Goal: Task Accomplishment & Management: Use online tool/utility

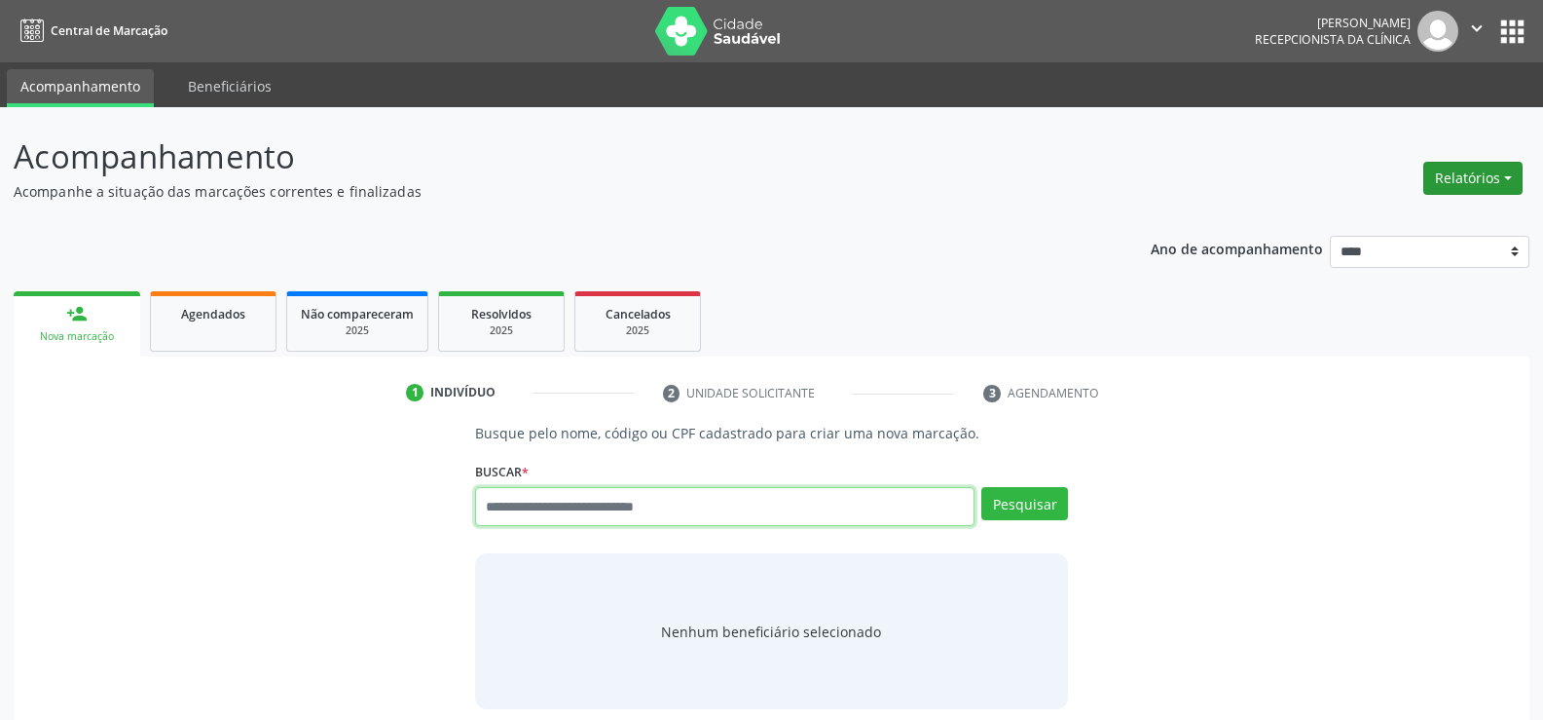
click at [1454, 172] on button "Relatórios" at bounding box center [1473, 178] width 99 height 33
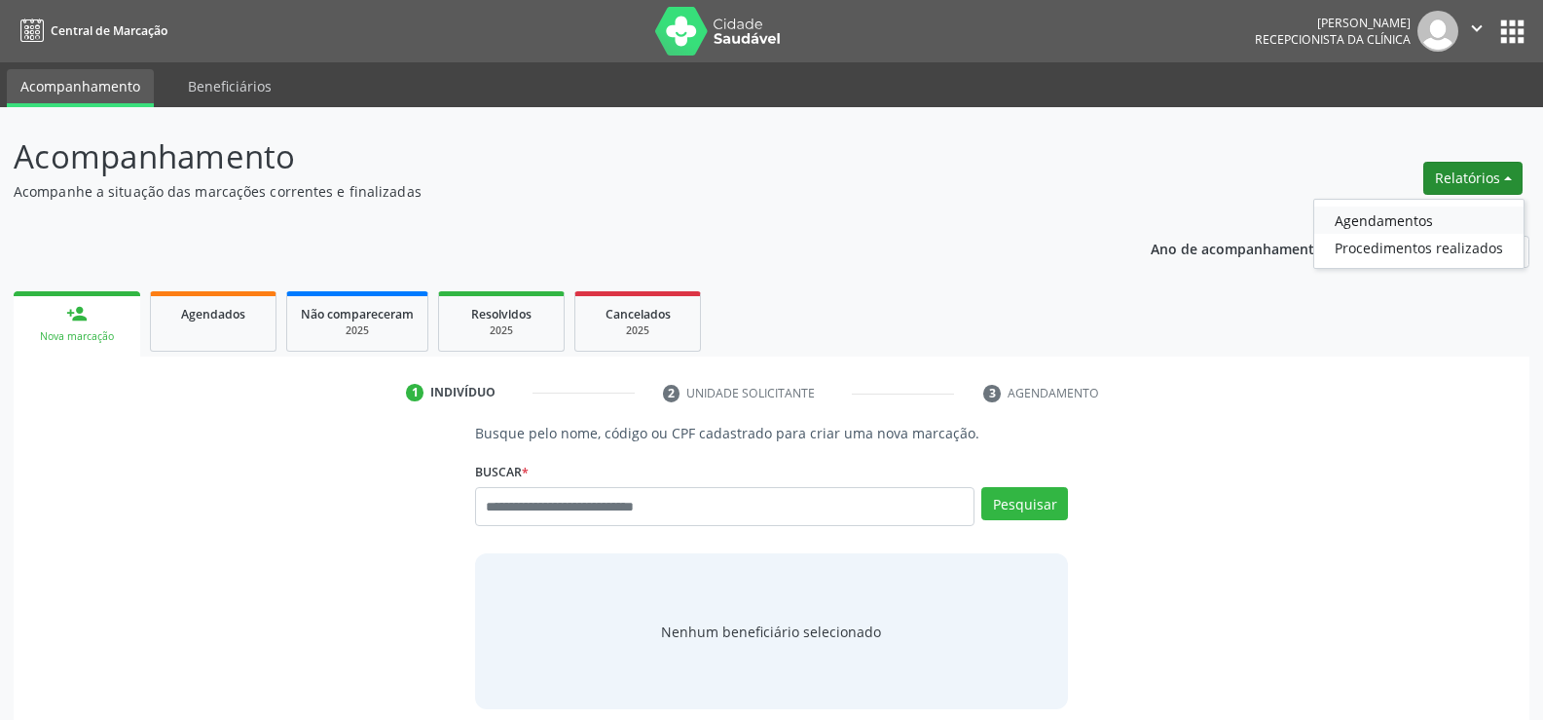
click at [1413, 215] on link "Agendamentos" at bounding box center [1419, 219] width 209 height 27
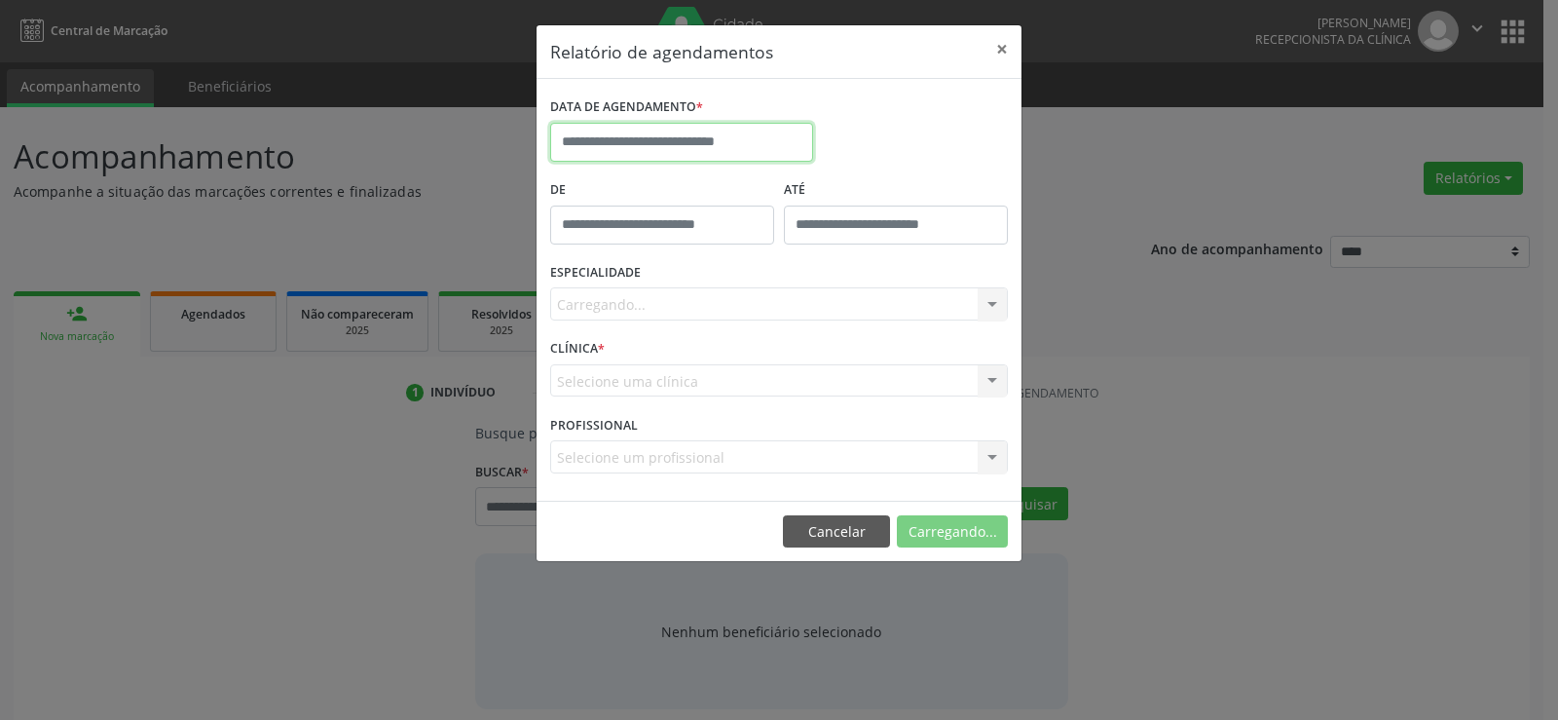
click at [685, 146] on input "text" at bounding box center [681, 142] width 263 height 39
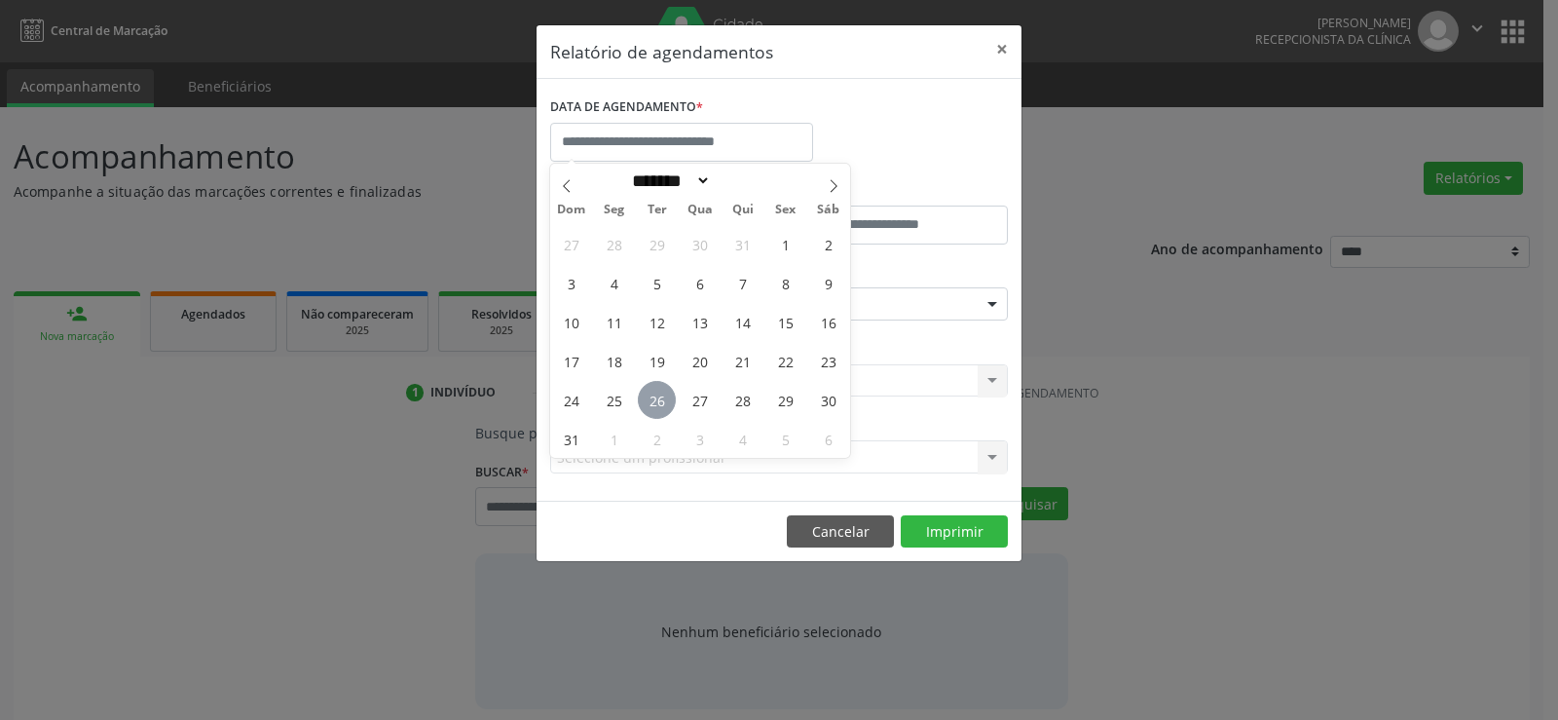
click at [648, 388] on span "26" at bounding box center [657, 400] width 38 height 38
type input "**********"
click at [648, 388] on span "26" at bounding box center [657, 400] width 38 height 38
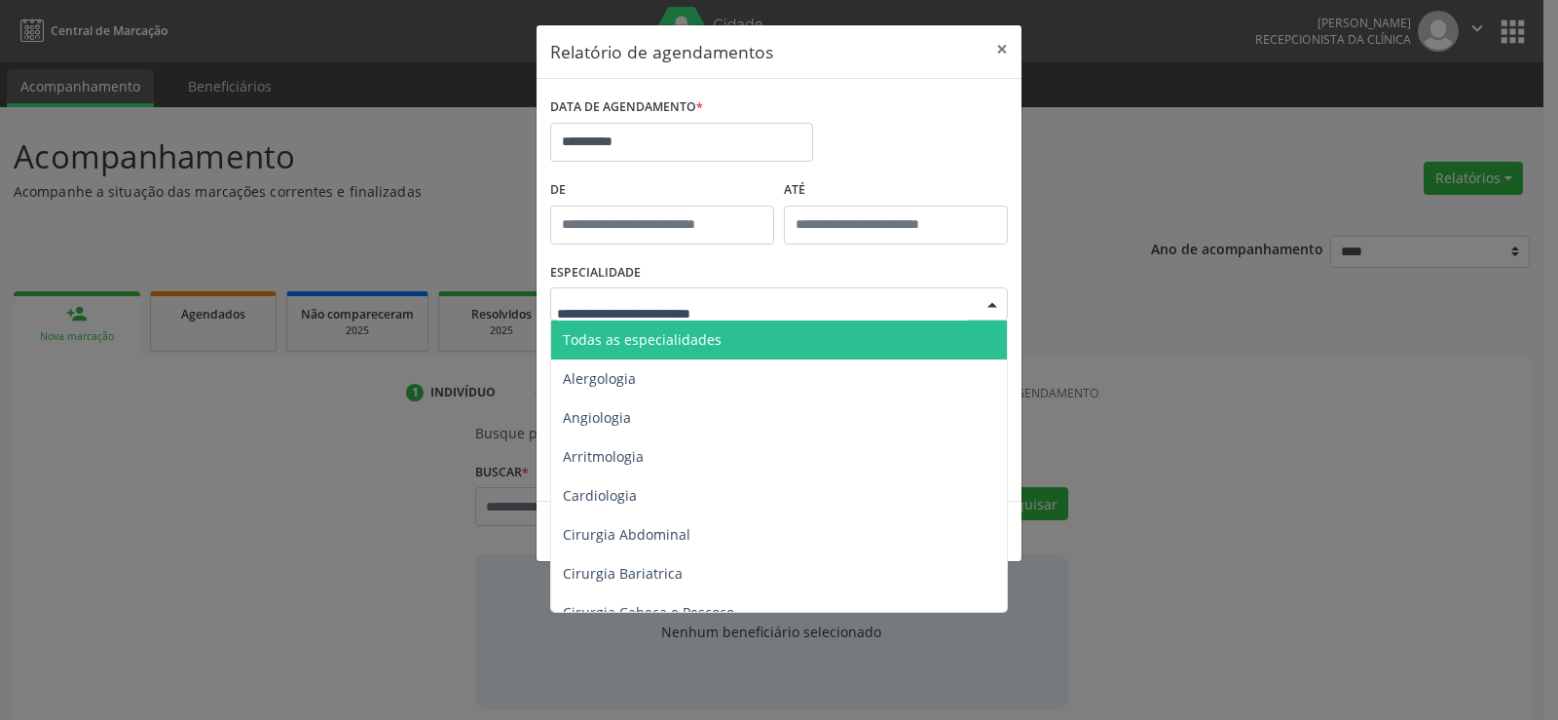
click at [673, 345] on span "Todas as especialidades" at bounding box center [642, 339] width 159 height 19
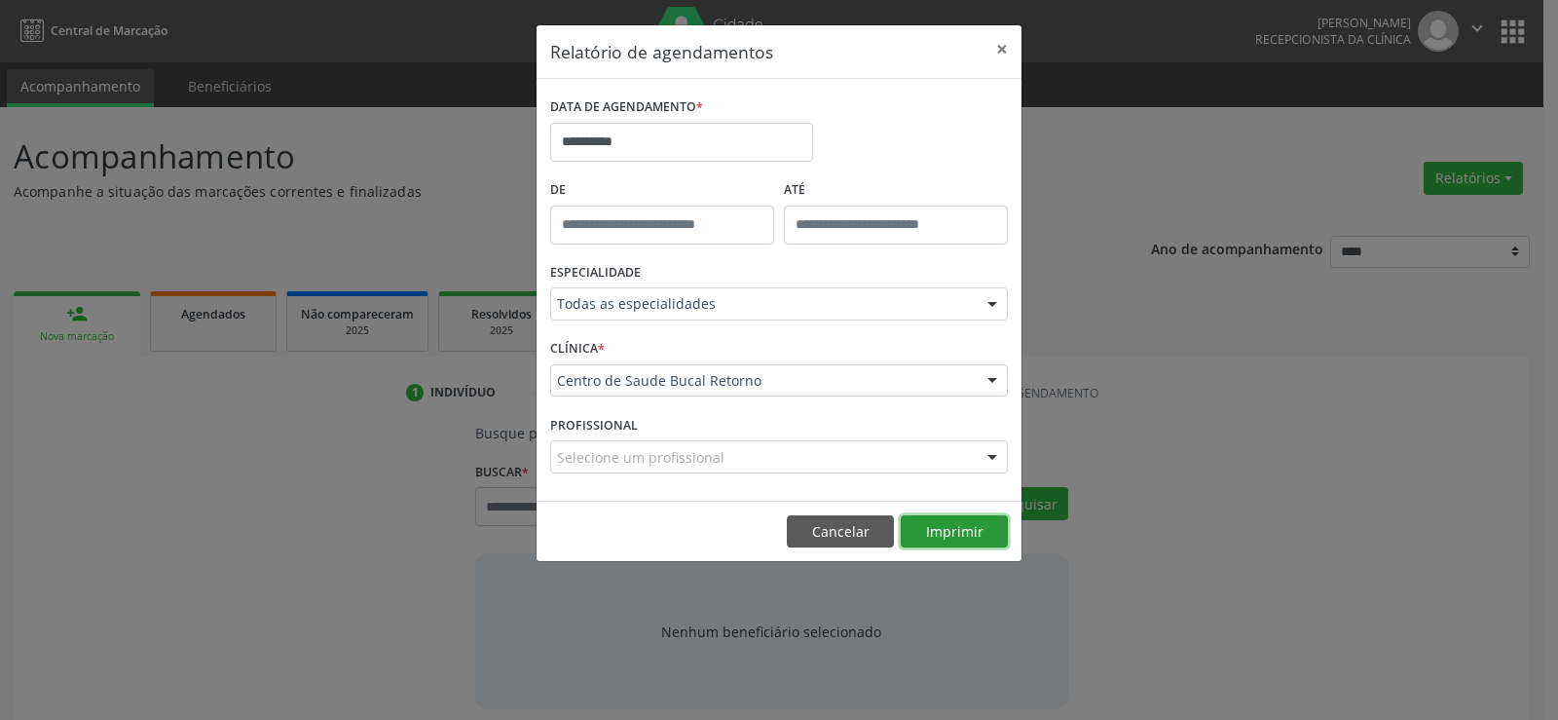
click at [932, 536] on button "Imprimir" at bounding box center [954, 531] width 107 height 33
click at [833, 548] on footer "Cancelar Imprimir" at bounding box center [779, 530] width 485 height 61
click at [833, 540] on button "Cancelar" at bounding box center [840, 531] width 107 height 33
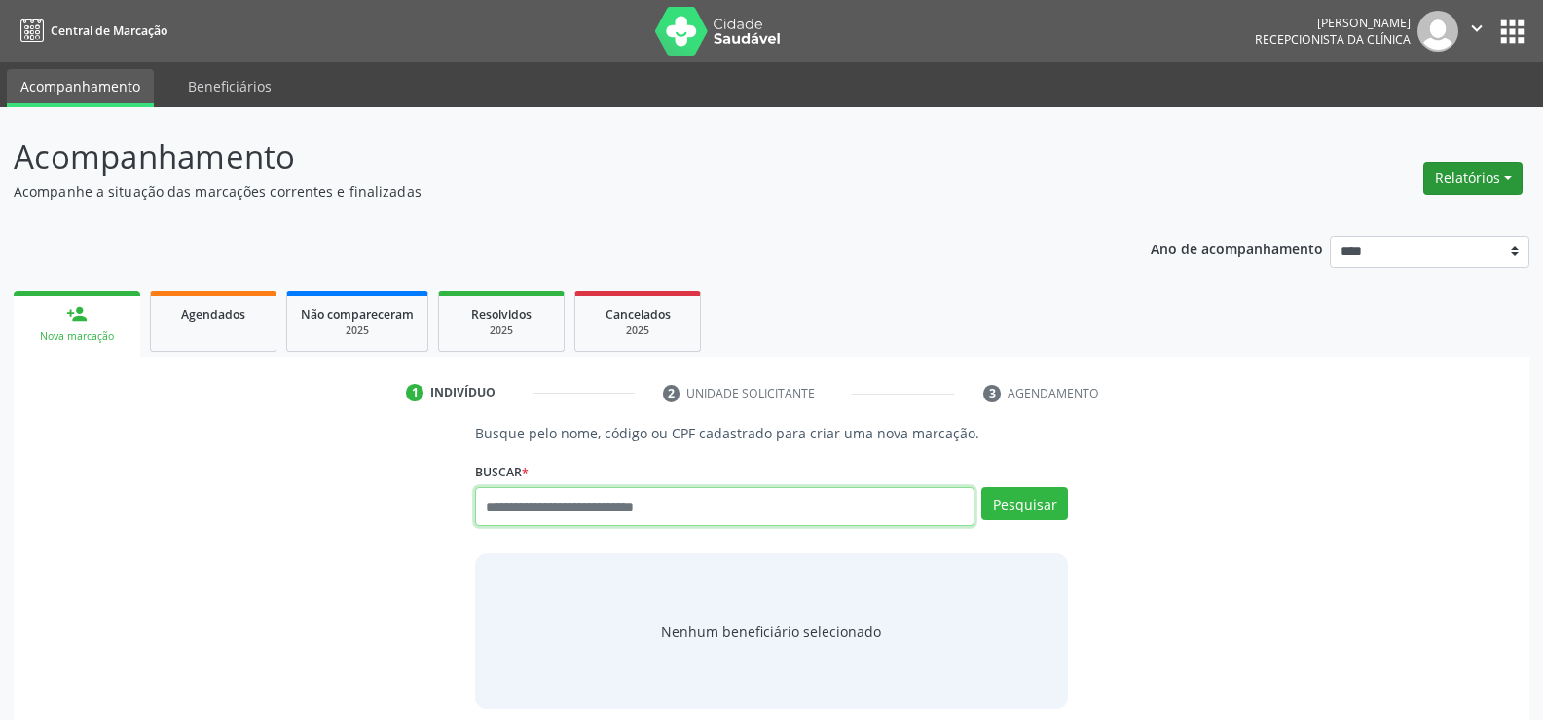
click at [1496, 180] on button "Relatórios" at bounding box center [1473, 178] width 99 height 33
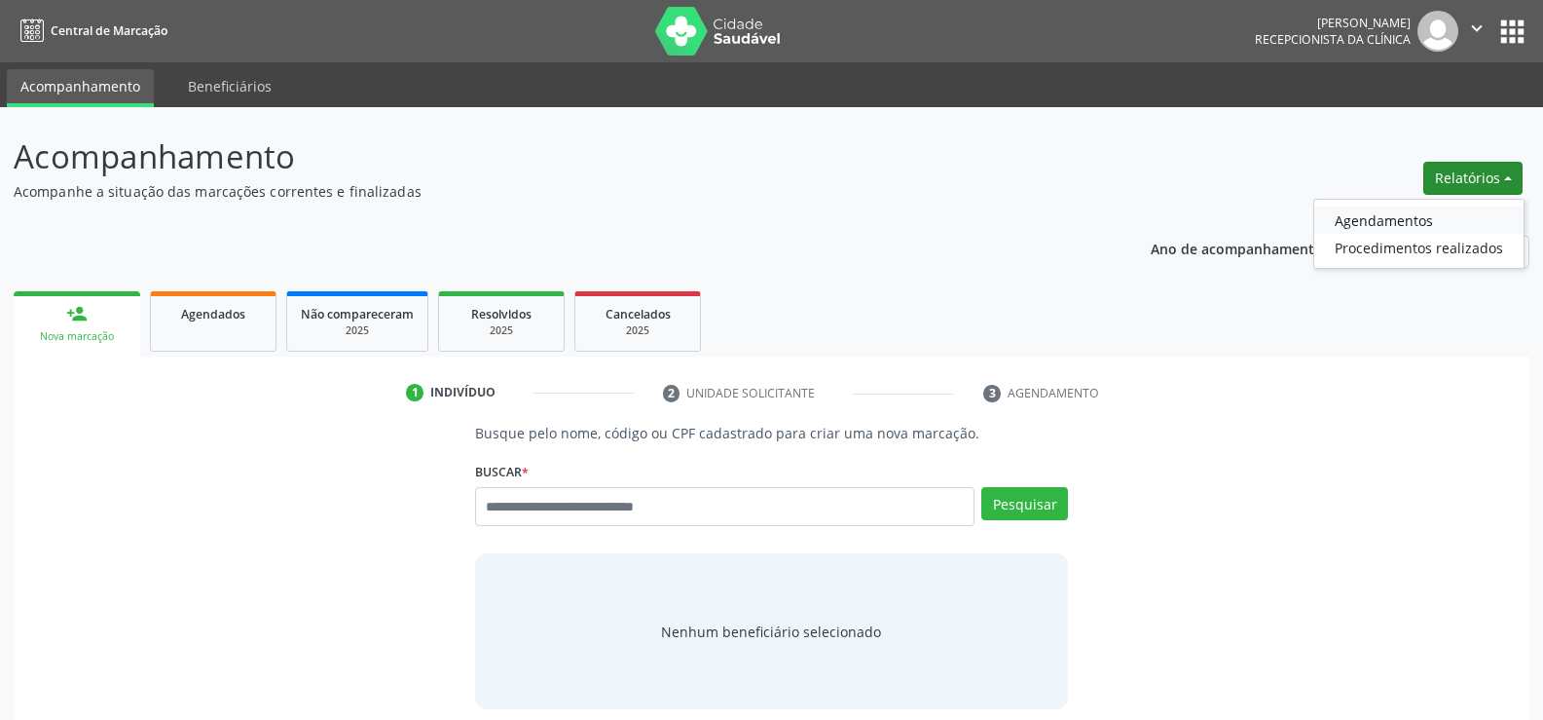
click at [1419, 220] on link "Agendamentos" at bounding box center [1419, 219] width 209 height 27
select select "*"
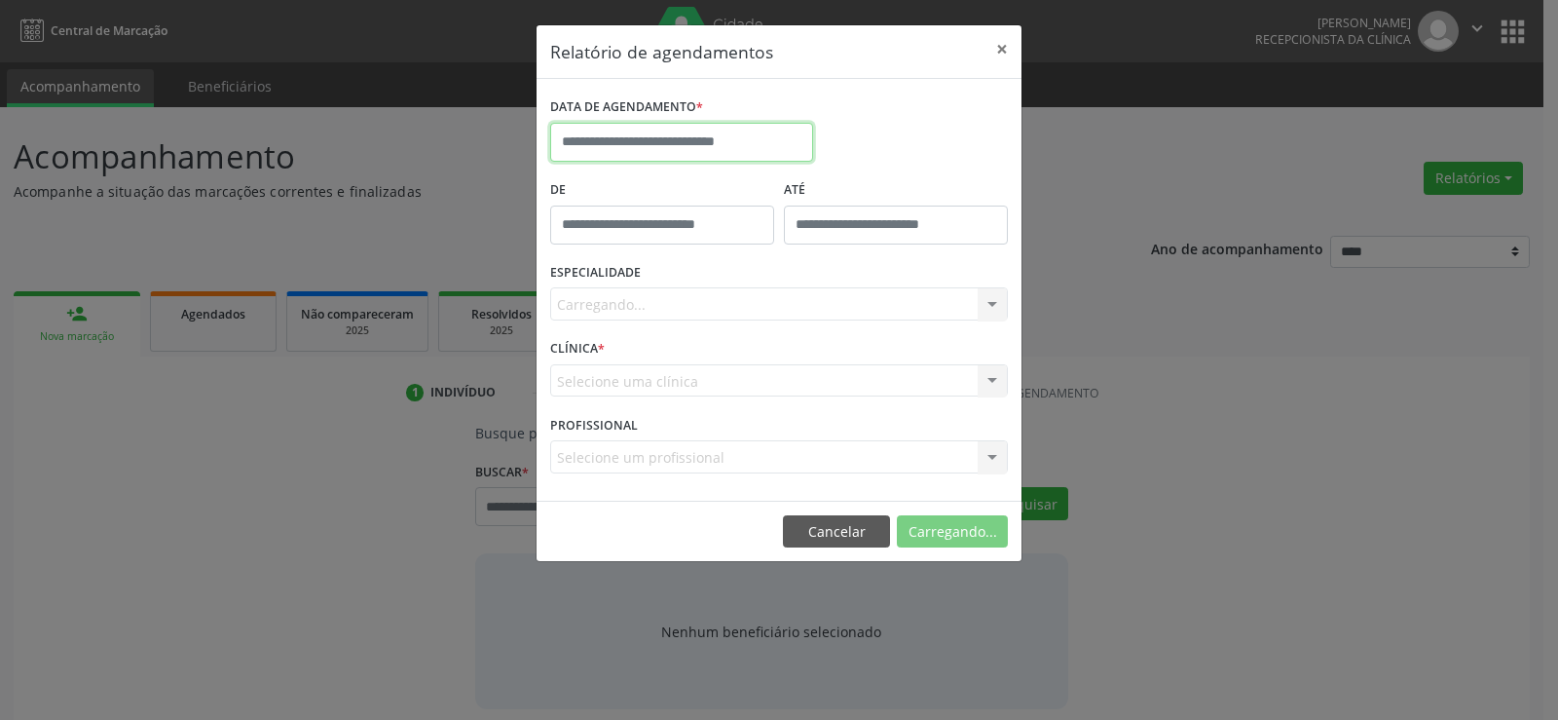
click at [603, 130] on input "text" at bounding box center [681, 142] width 263 height 39
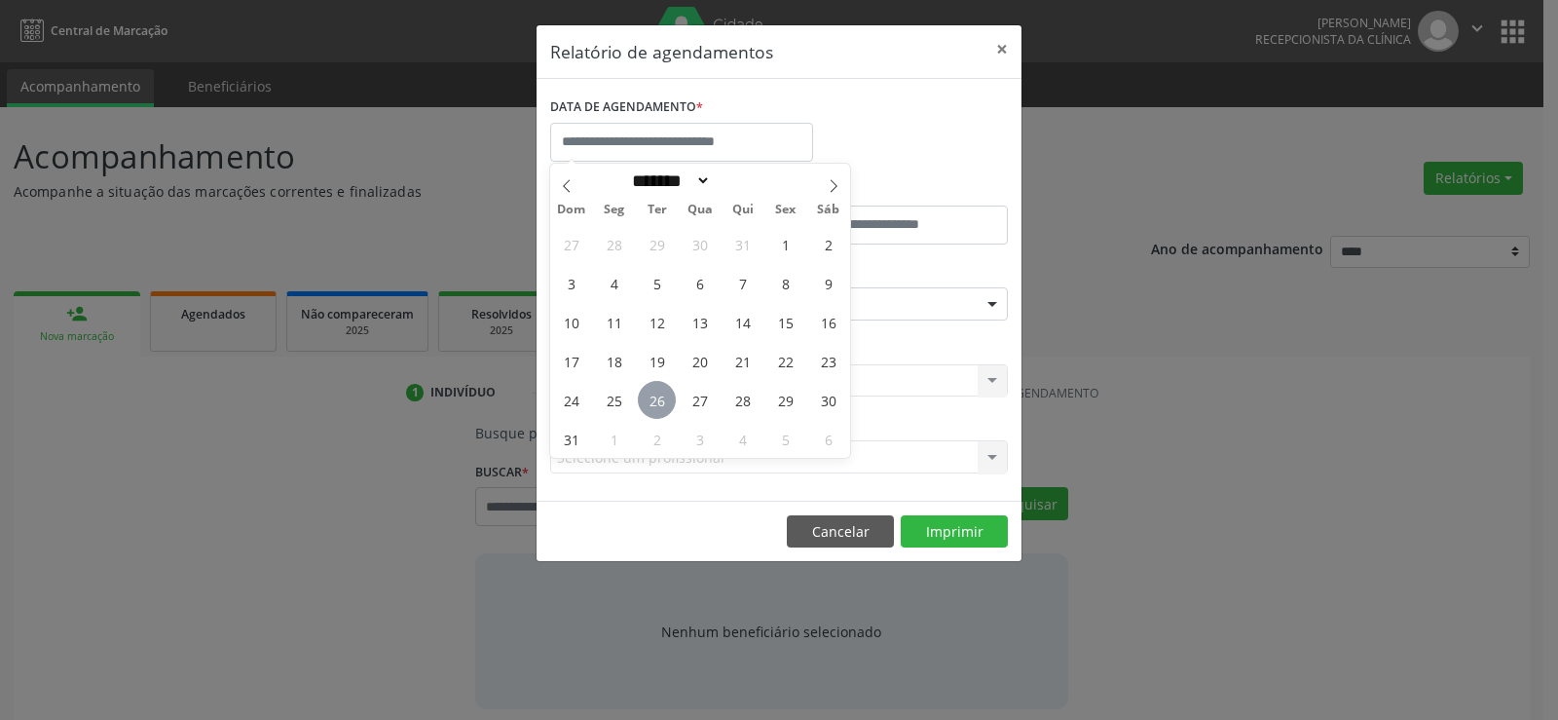
click at [665, 397] on span "26" at bounding box center [657, 400] width 38 height 38
type input "**********"
drag, startPoint x: 665, startPoint y: 397, endPoint x: 665, endPoint y: 385, distance: 12.7
click at [665, 397] on span "26" at bounding box center [657, 400] width 38 height 38
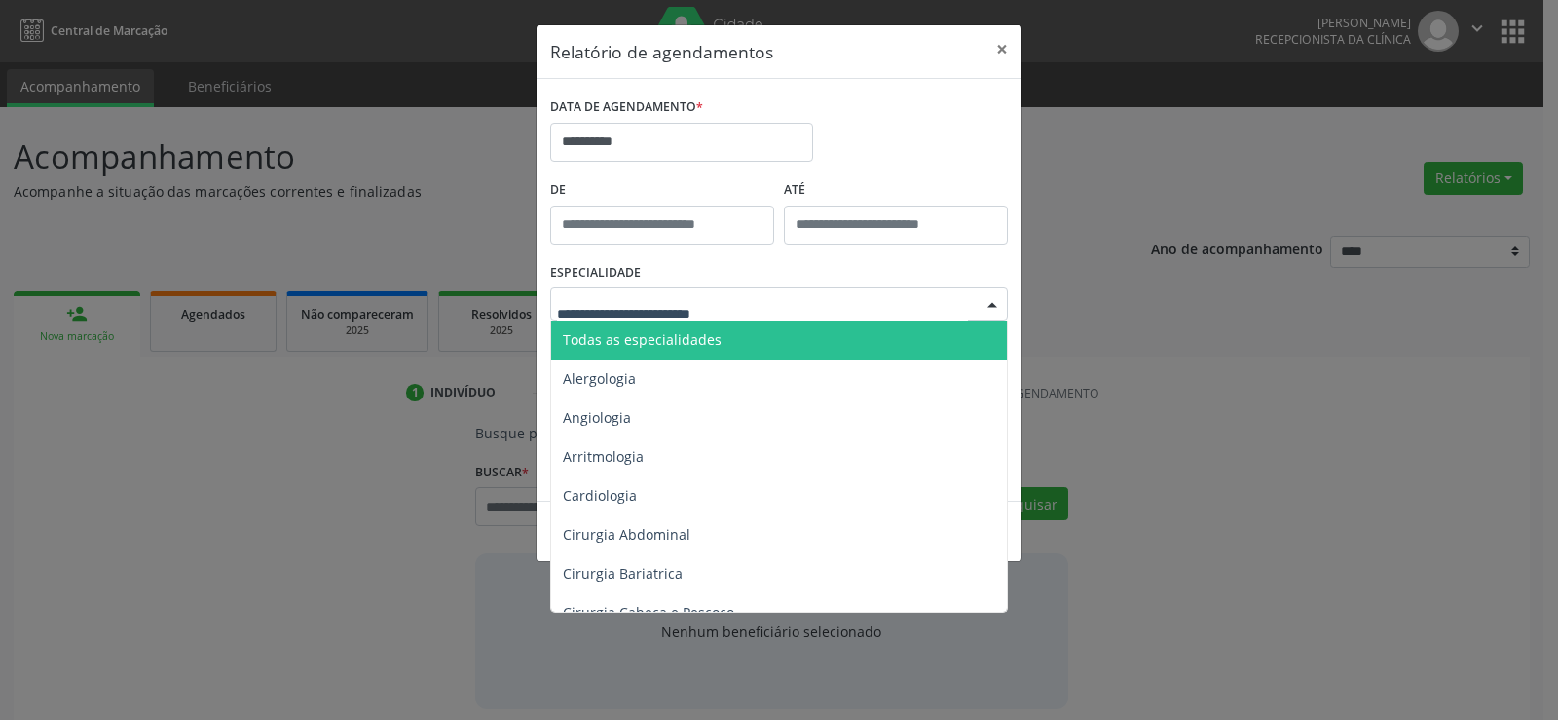
click at [680, 343] on span "Todas as especialidades" at bounding box center [642, 339] width 159 height 19
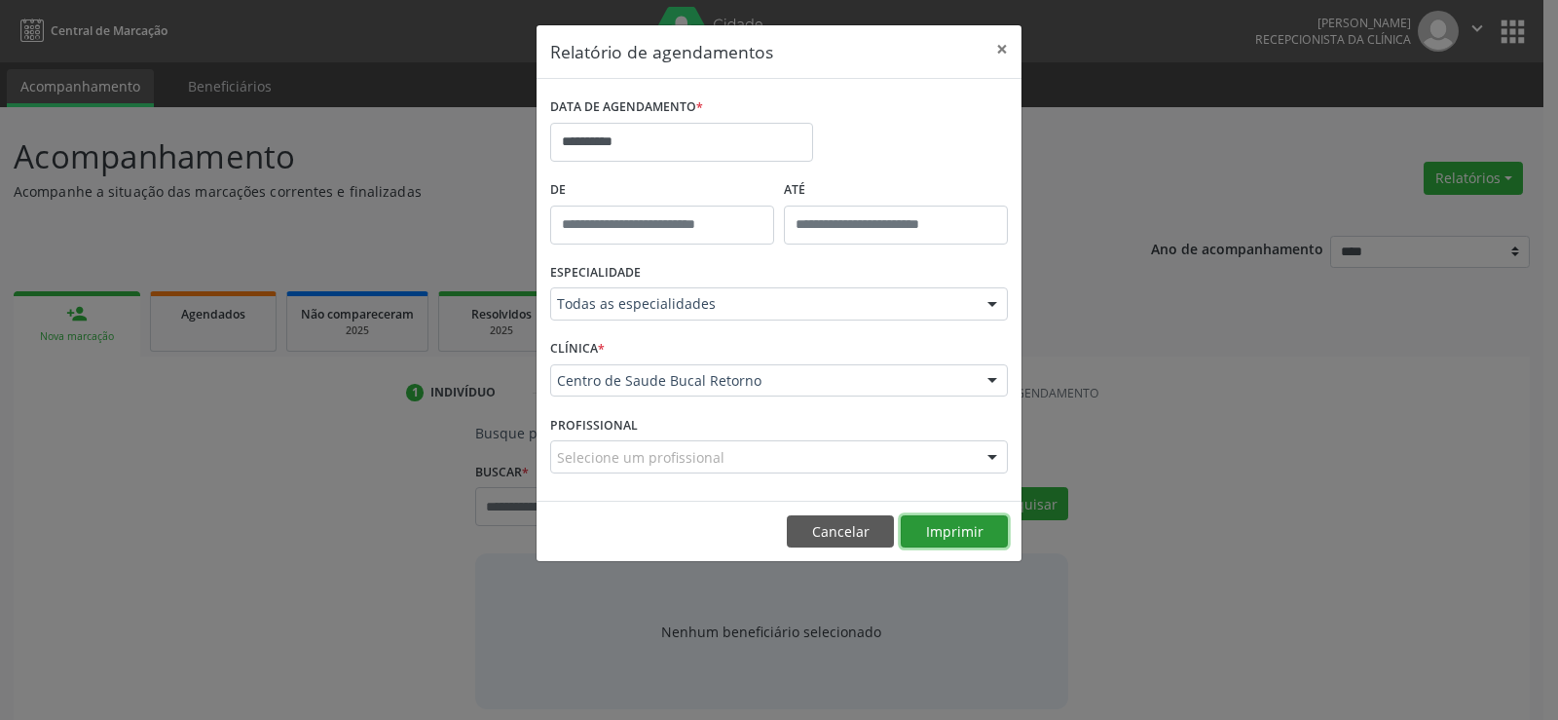
click at [956, 543] on button "Imprimir" at bounding box center [954, 531] width 107 height 33
click at [853, 521] on button "Cancelar" at bounding box center [840, 531] width 107 height 33
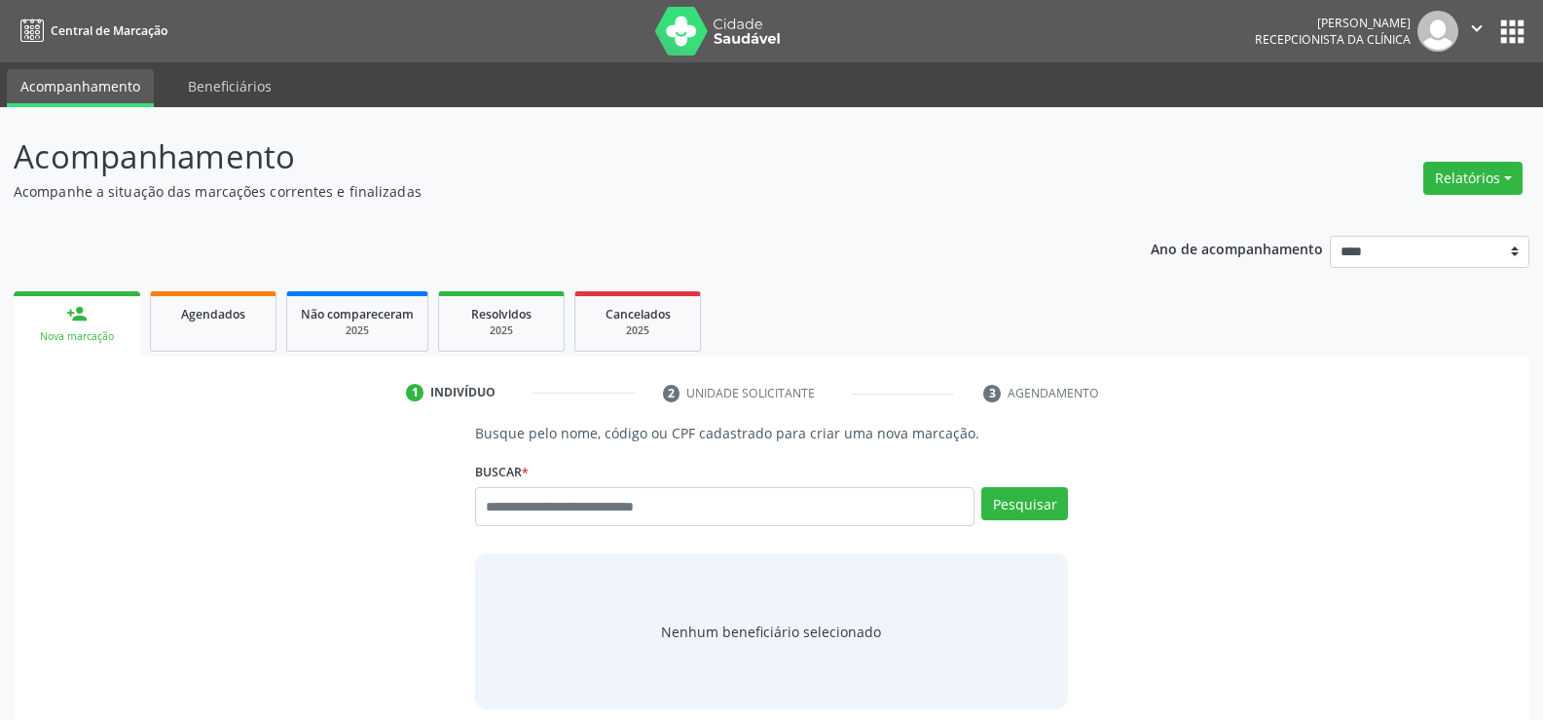
click at [1461, 203] on div "Acompanhamento Acompanhe a situação das marcações correntes e finalizadas Relat…" at bounding box center [772, 464] width 1516 height 664
click at [1460, 192] on button "Relatórios" at bounding box center [1473, 178] width 99 height 33
click at [1447, 226] on link "Agendamentos" at bounding box center [1419, 219] width 209 height 27
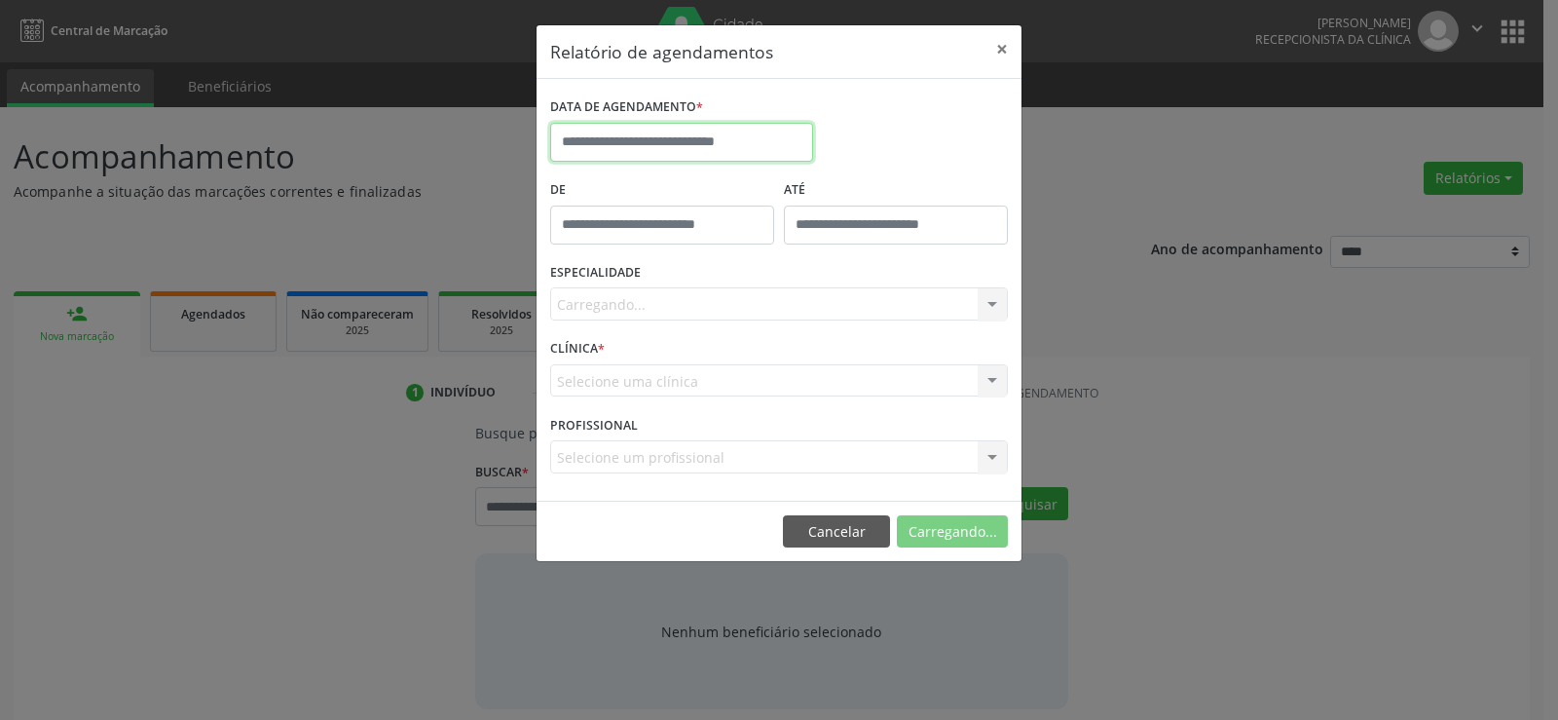
click at [750, 143] on input "text" at bounding box center [681, 142] width 263 height 39
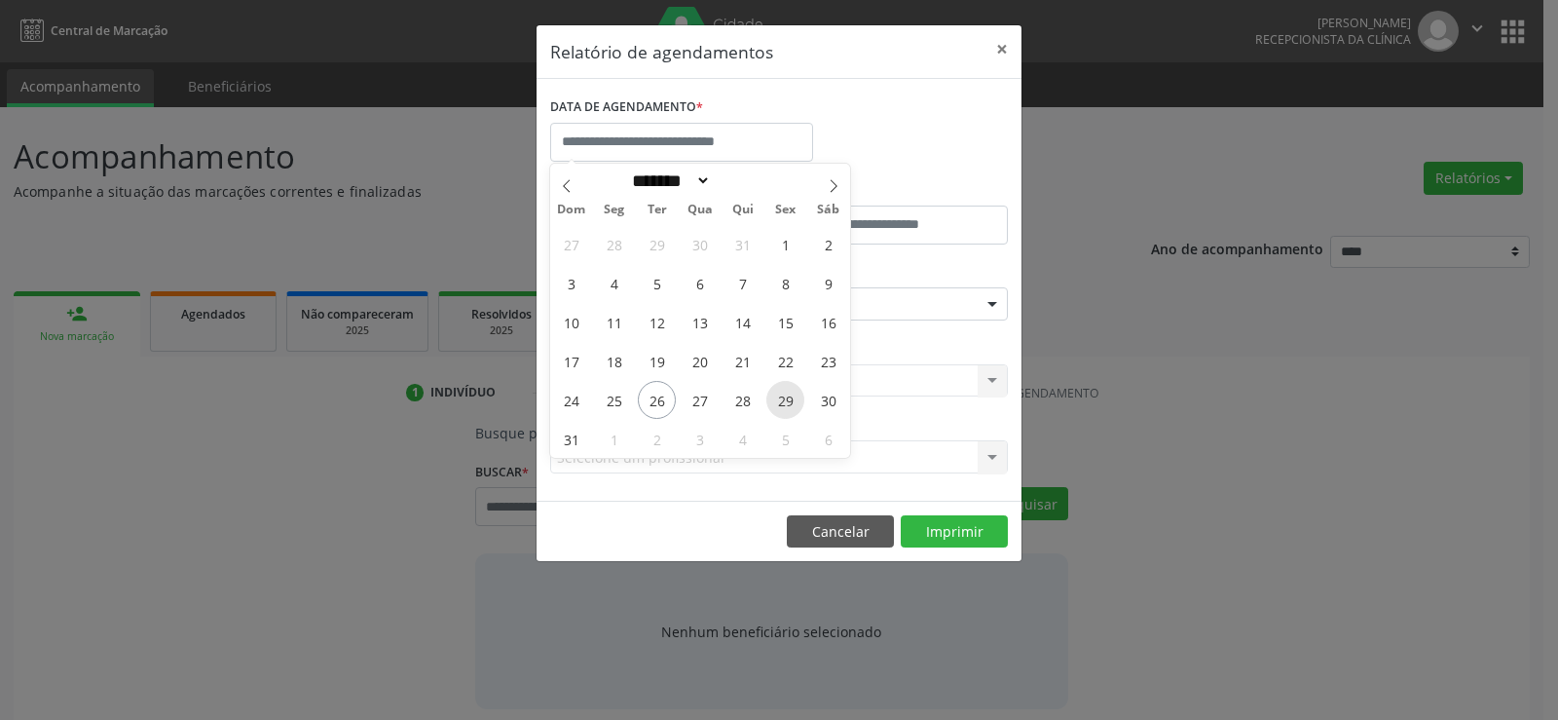
click at [798, 400] on span "29" at bounding box center [785, 400] width 38 height 38
type input "**********"
click at [798, 400] on span "29" at bounding box center [785, 400] width 38 height 38
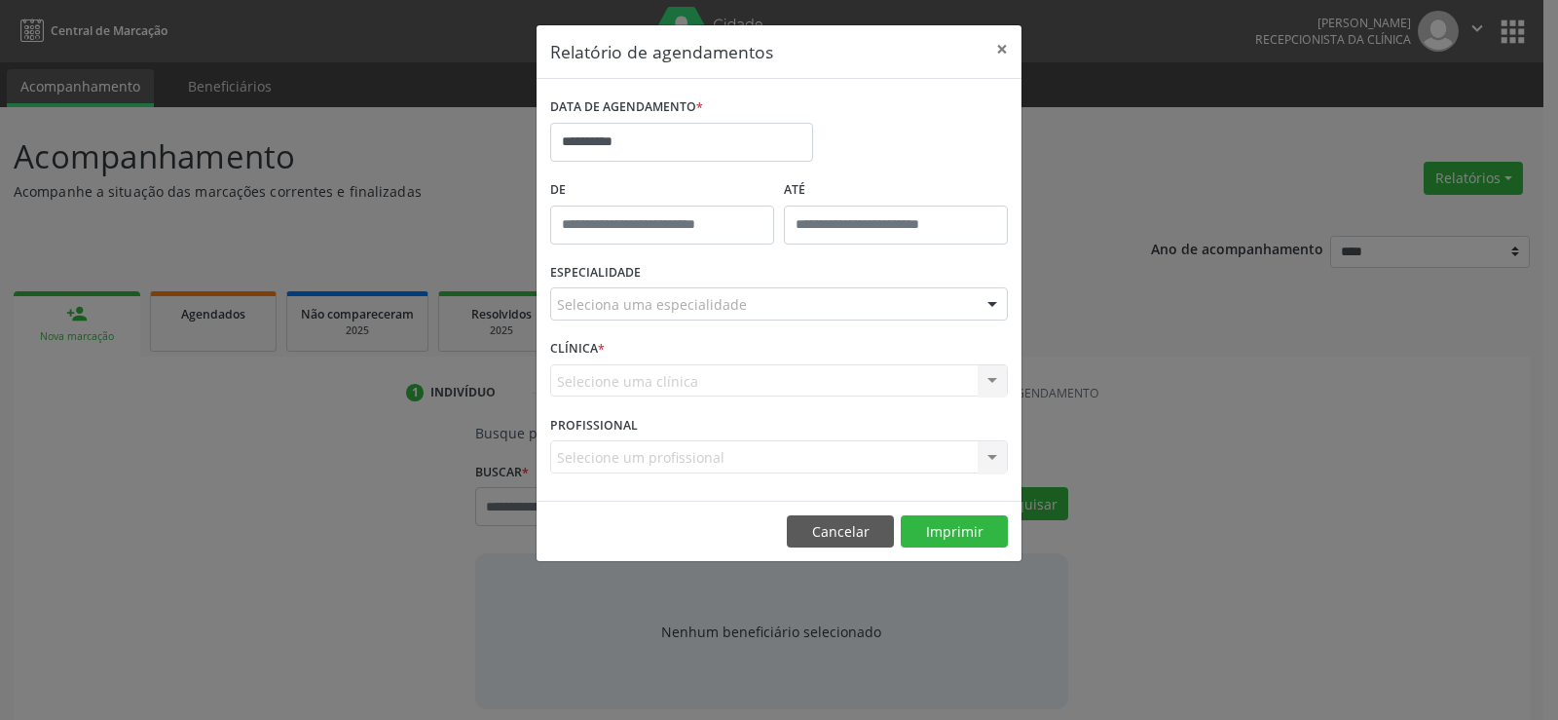
click at [743, 318] on div "Seleciona uma especialidade" at bounding box center [779, 303] width 458 height 33
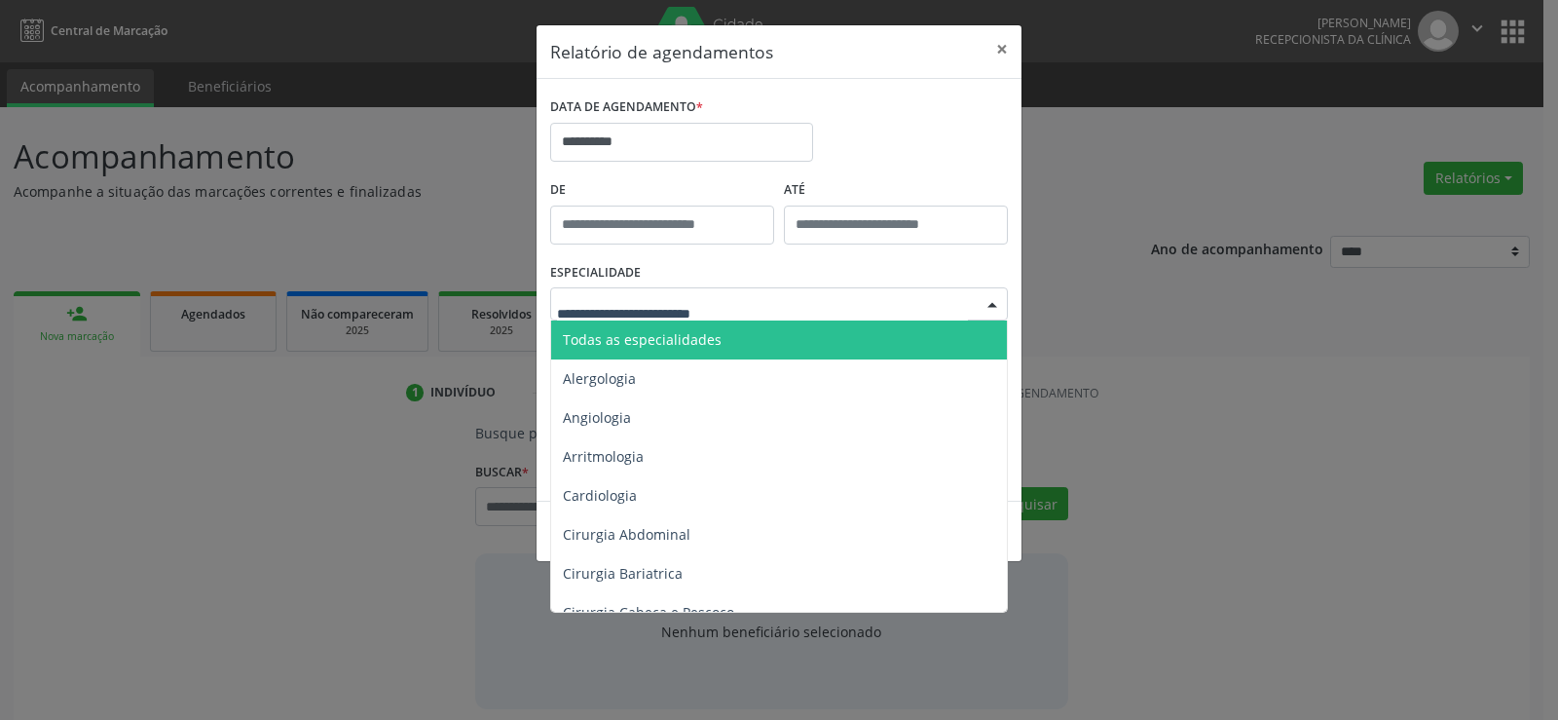
click at [742, 323] on span "Todas as especialidades" at bounding box center [780, 339] width 459 height 39
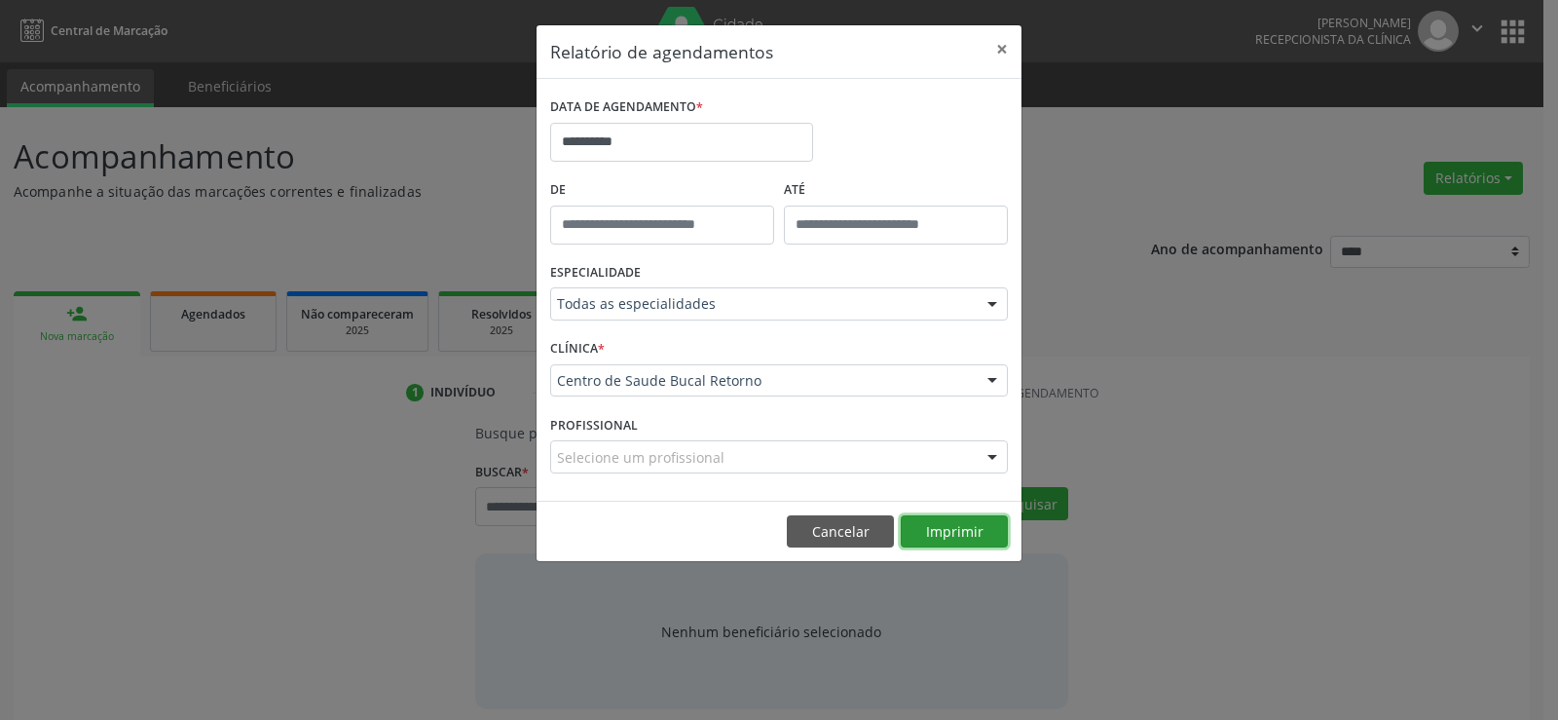
click at [924, 522] on button "Imprimir" at bounding box center [954, 531] width 107 height 33
click at [840, 539] on button "Cancelar" at bounding box center [840, 531] width 107 height 33
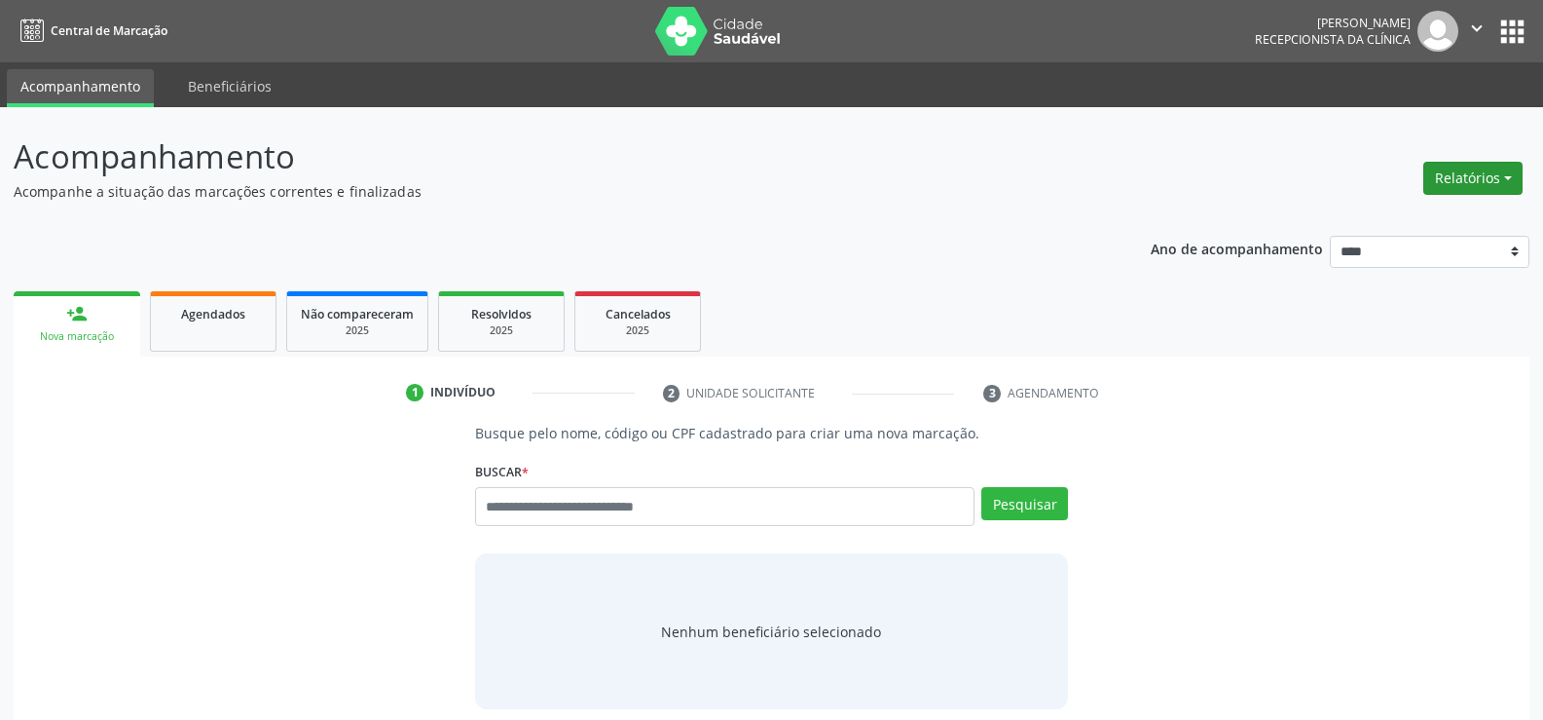
click at [1475, 192] on button "Relatórios" at bounding box center [1473, 178] width 99 height 33
click at [1391, 217] on link "Agendamentos" at bounding box center [1419, 219] width 209 height 27
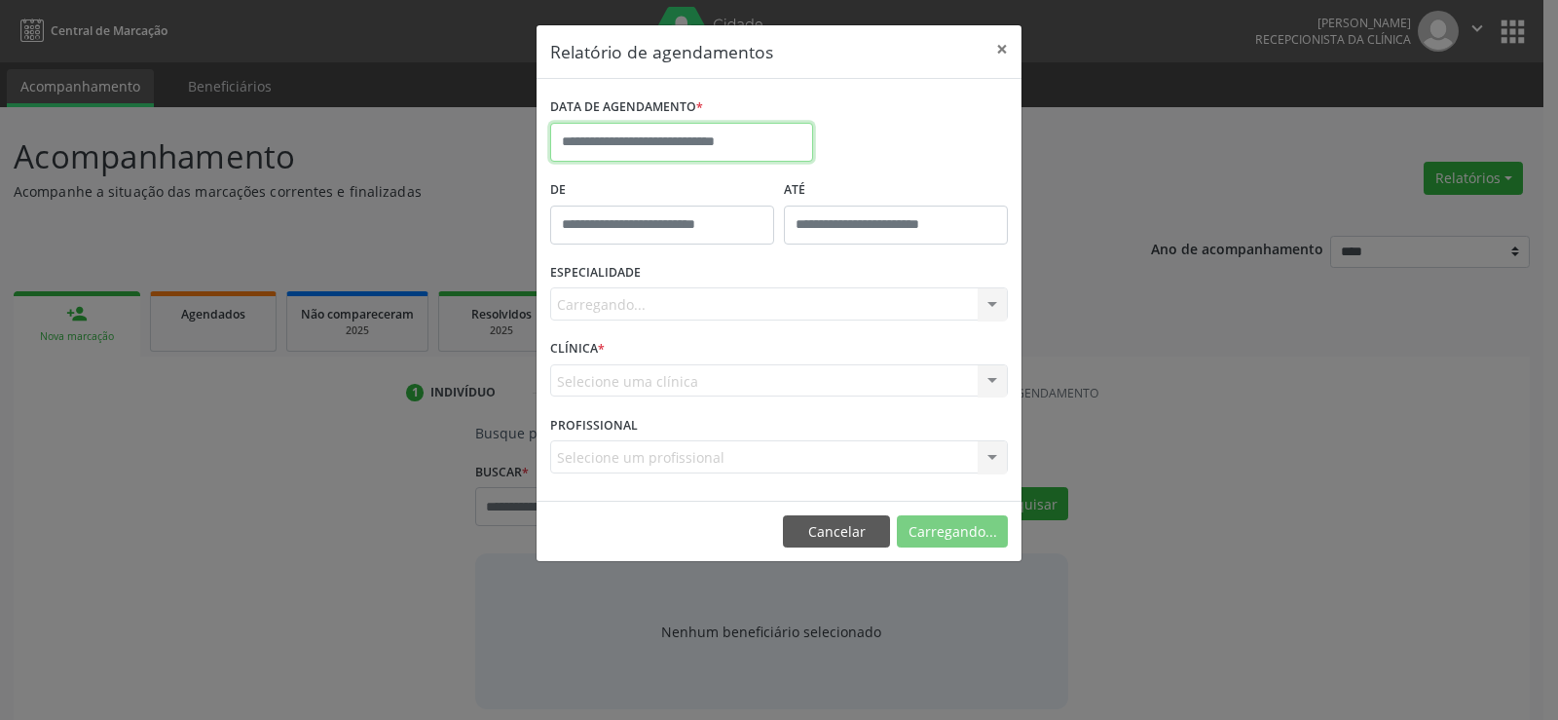
click at [711, 151] on input "text" at bounding box center [681, 142] width 263 height 39
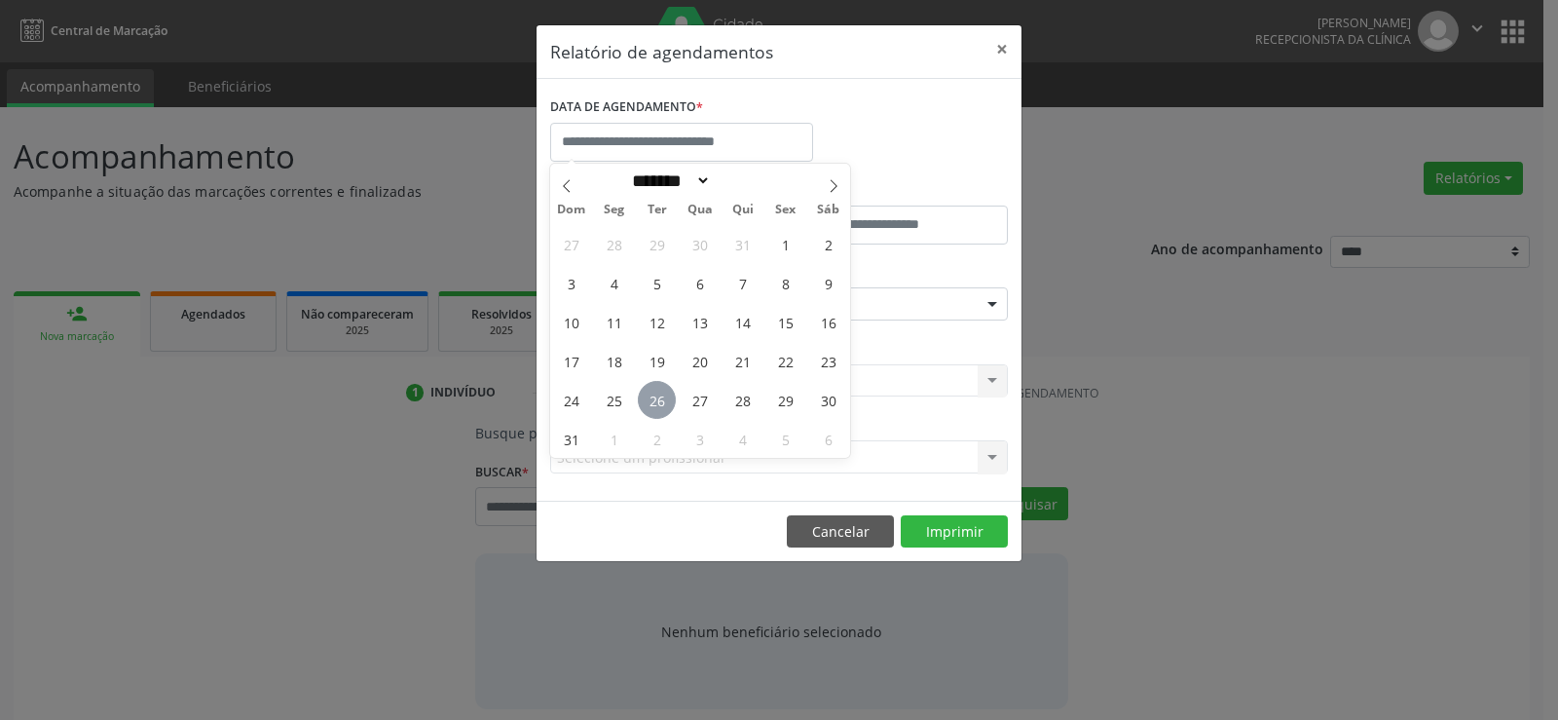
click at [663, 409] on span "26" at bounding box center [657, 400] width 38 height 38
type input "**********"
click at [663, 409] on span "26" at bounding box center [657, 400] width 38 height 38
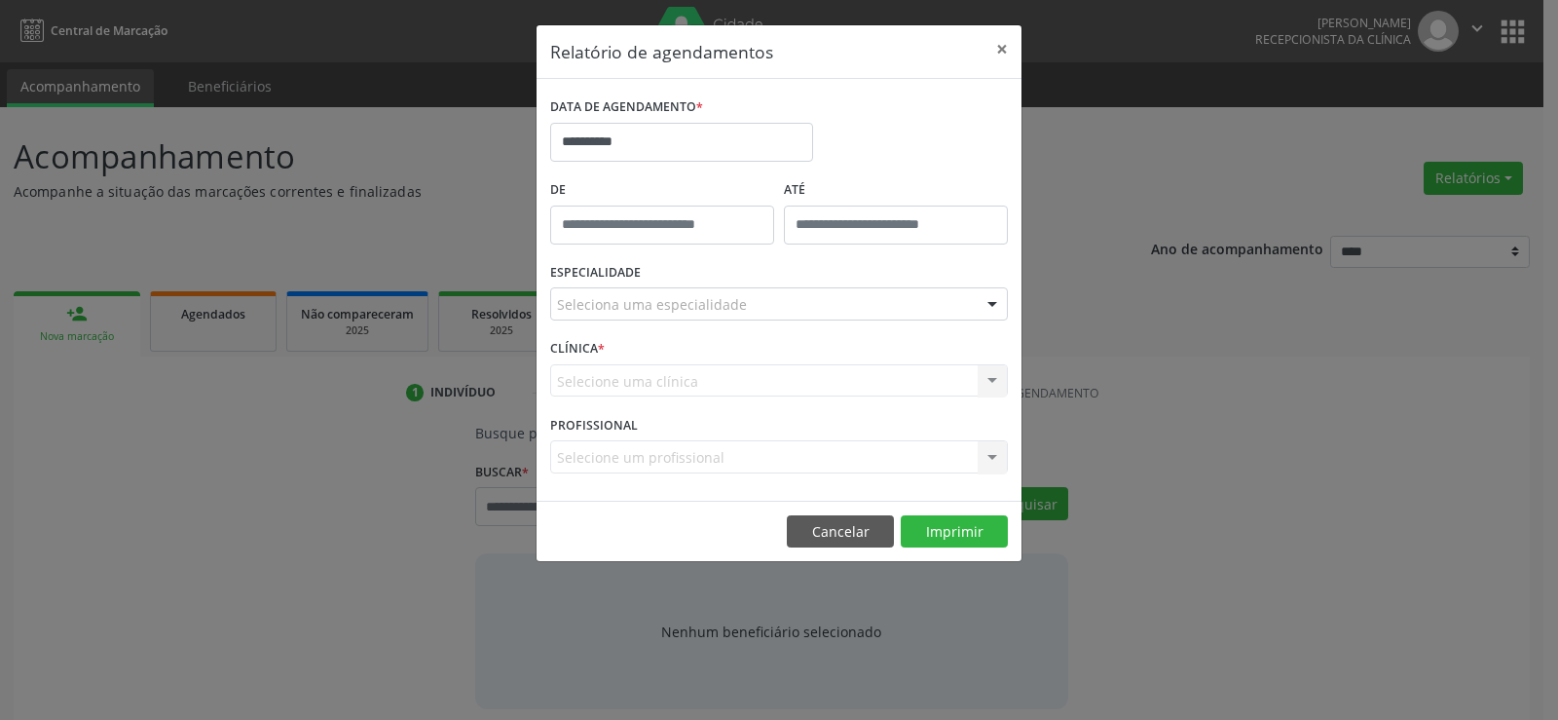
click at [672, 323] on div "ESPECIALIDADE Seleciona uma especialidade Todas as especialidades Alergologia A…" at bounding box center [778, 296] width 467 height 76
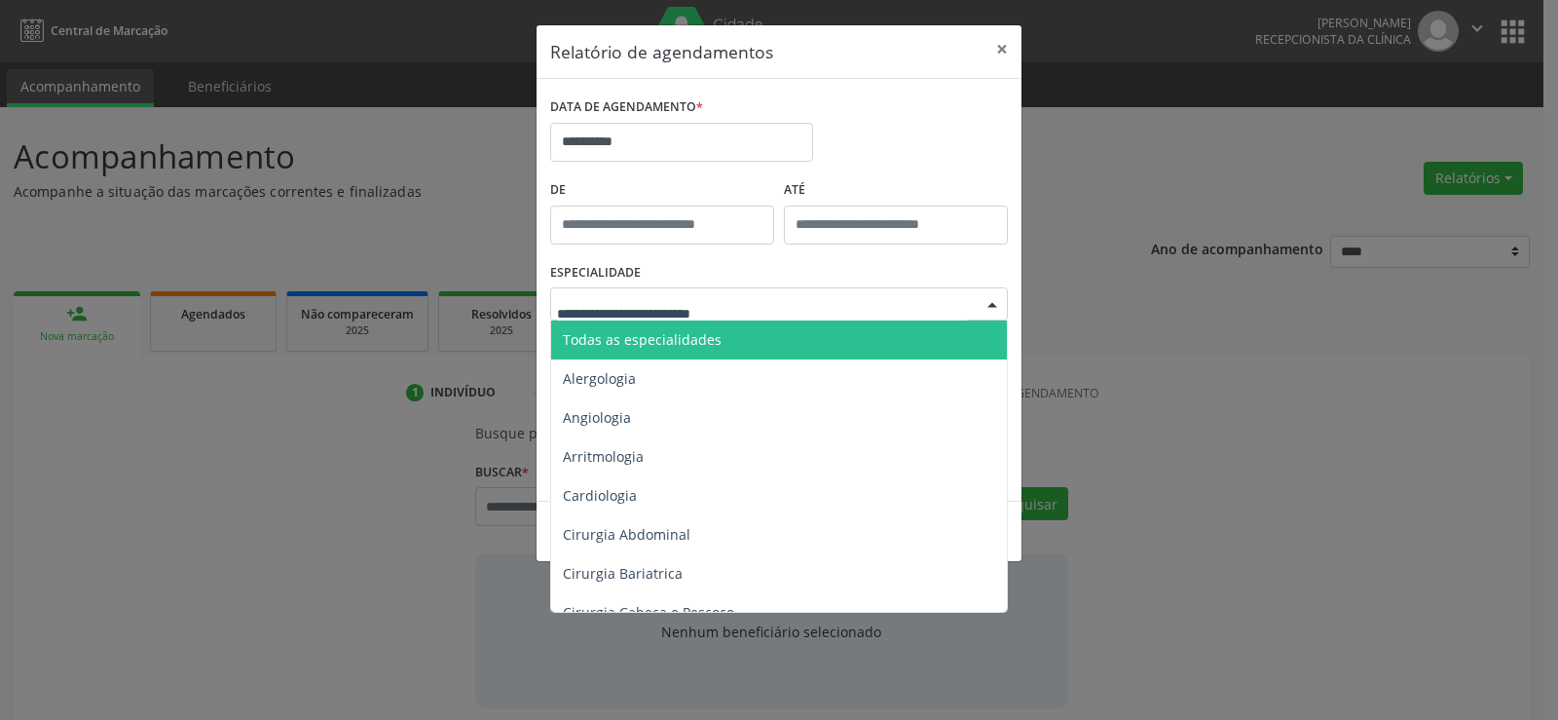
click at [672, 340] on span "Todas as especialidades" at bounding box center [642, 339] width 159 height 19
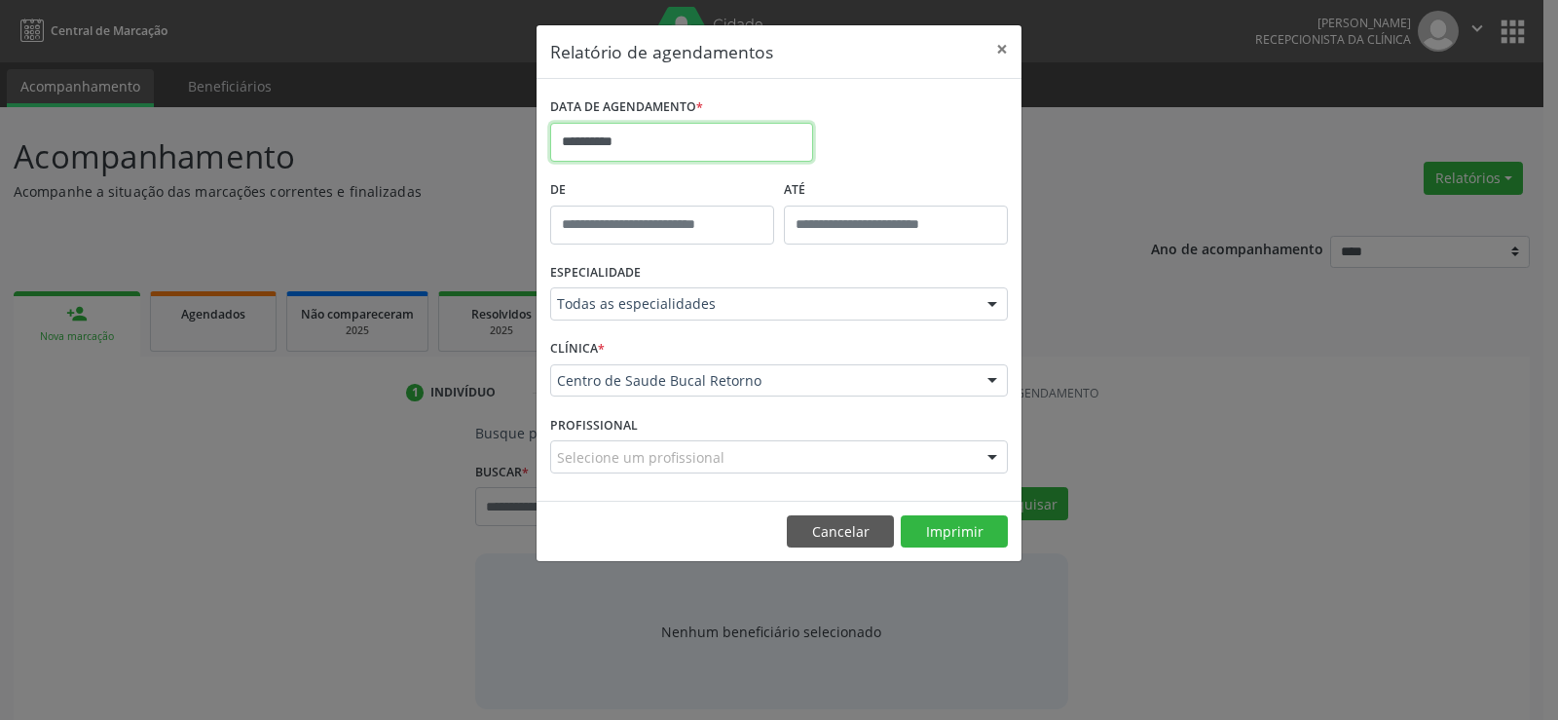
click at [644, 142] on input "**********" at bounding box center [681, 142] width 263 height 39
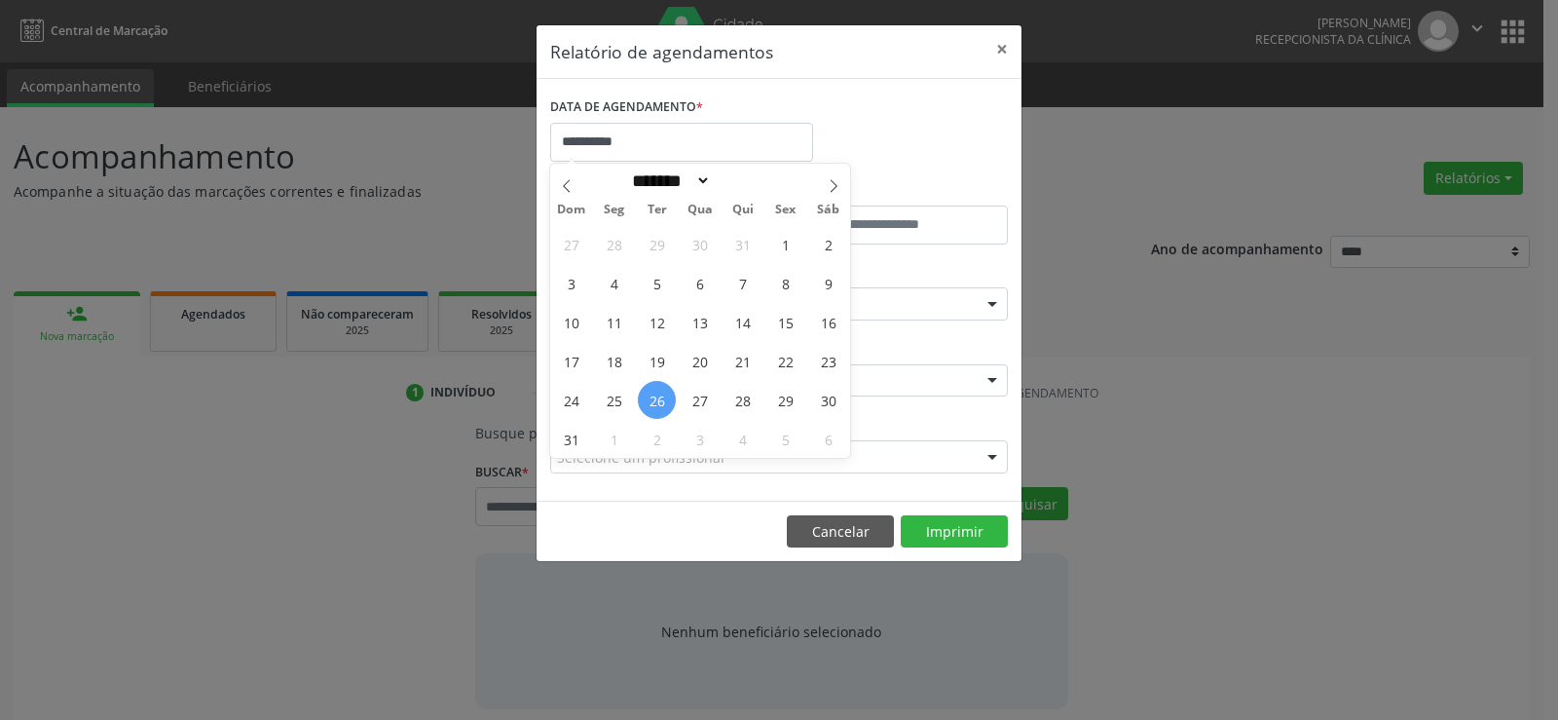
click at [661, 400] on span "26" at bounding box center [657, 400] width 38 height 38
type input "**********"
click at [661, 400] on span "26" at bounding box center [657, 400] width 38 height 38
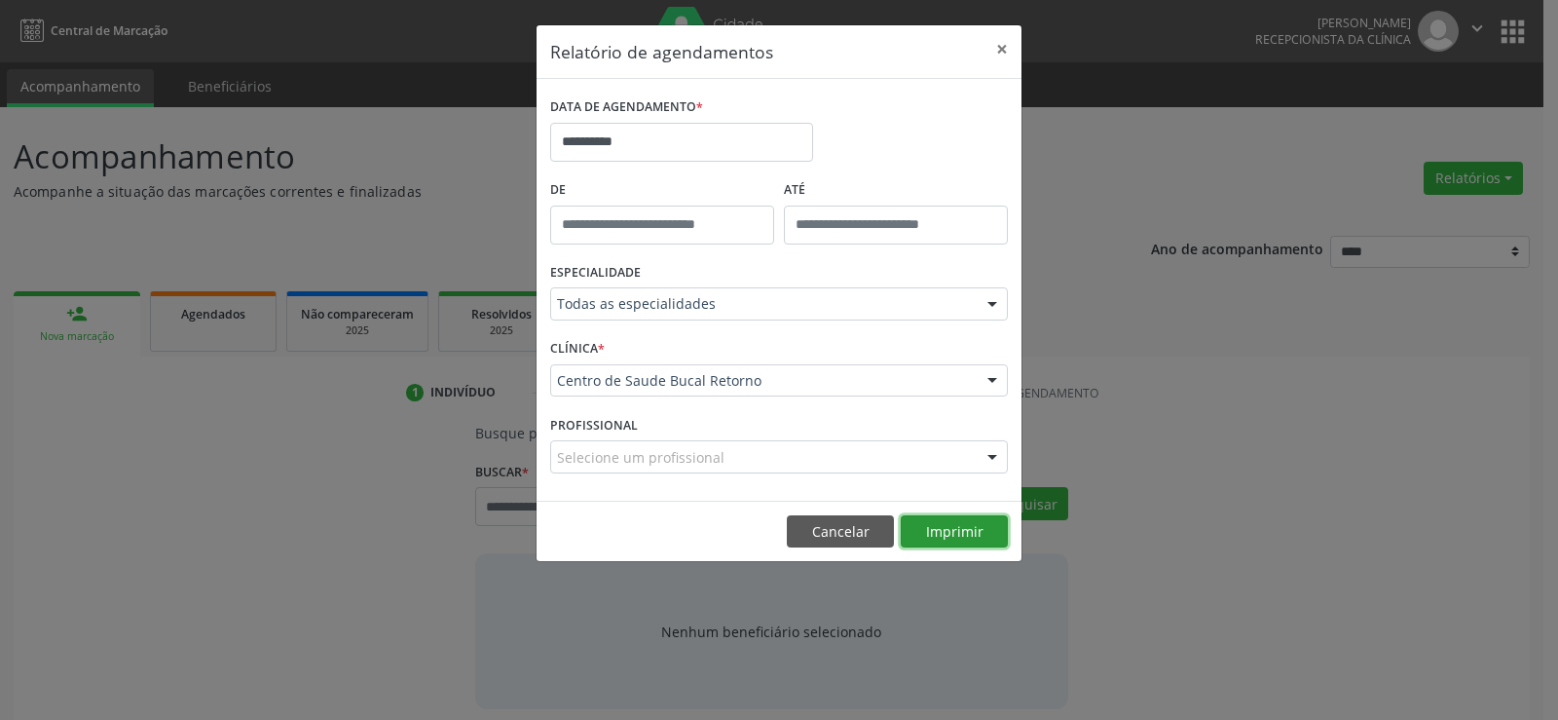
click at [937, 532] on button "Imprimir" at bounding box center [954, 531] width 107 height 33
